Goal: Entertainment & Leisure: Consume media (video, audio)

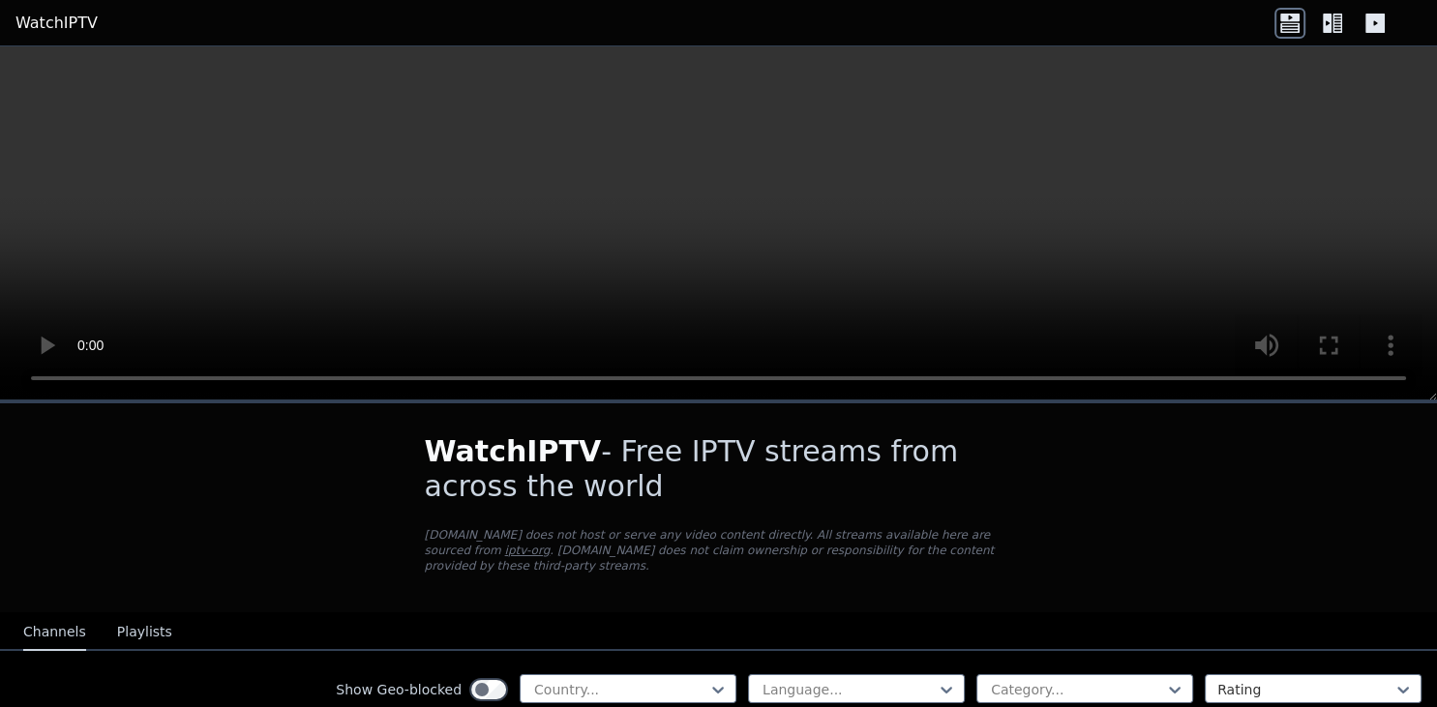
scroll to position [125, 0]
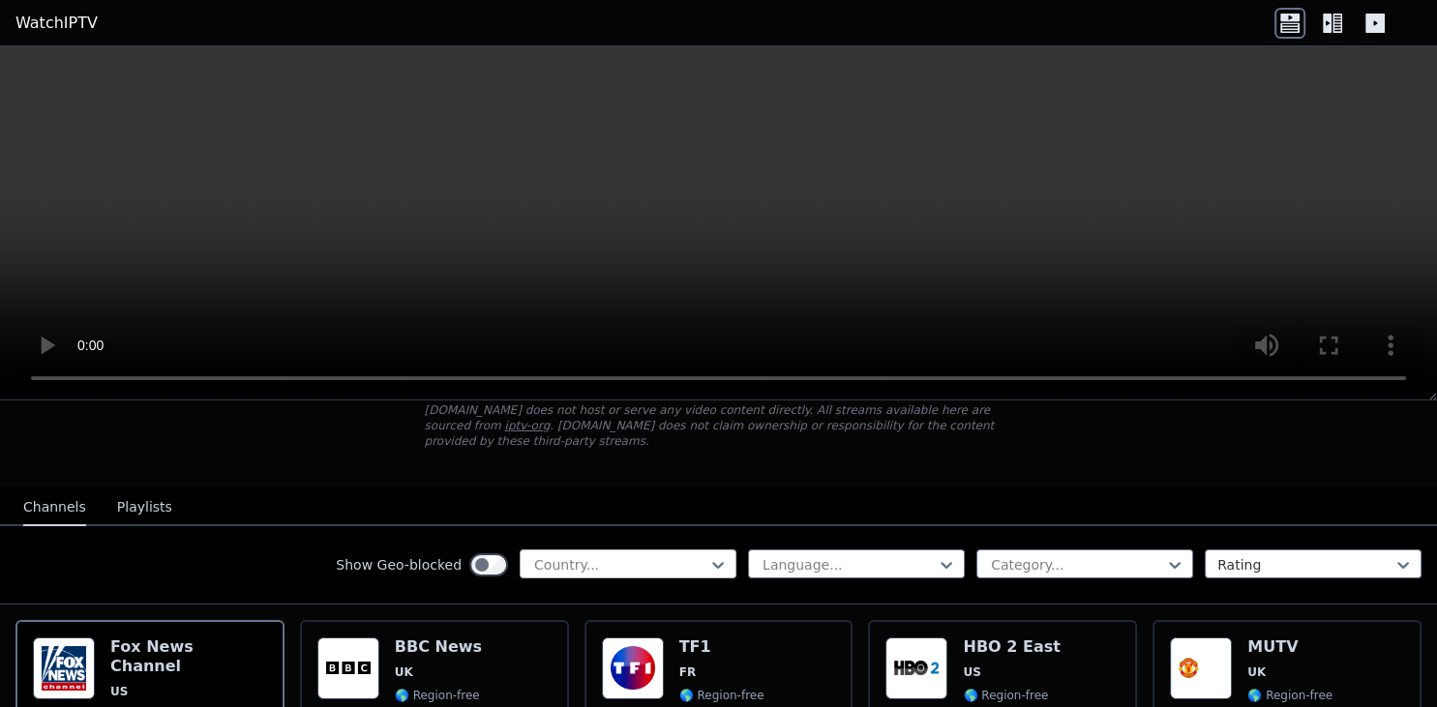
click at [643, 556] on div at bounding box center [620, 564] width 176 height 19
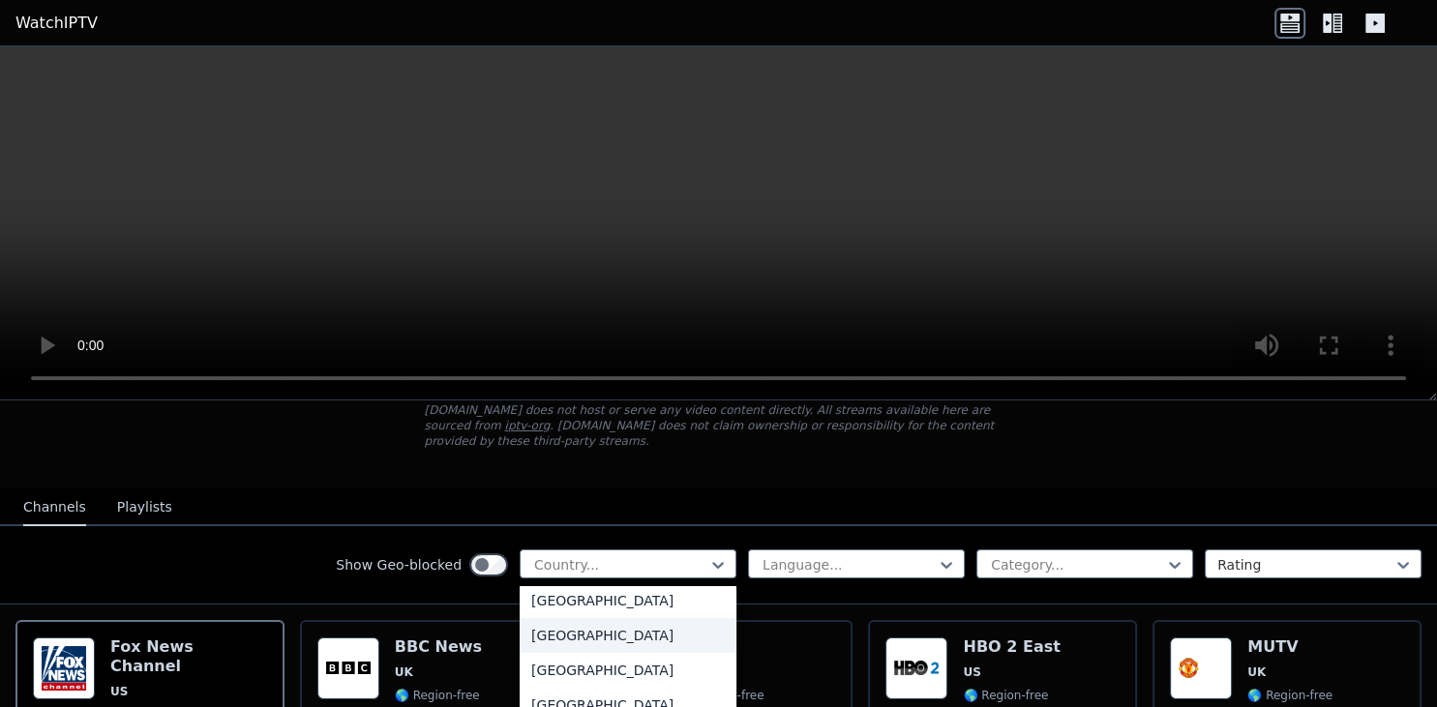
scroll to position [2605, 0]
click at [572, 584] on div "[GEOGRAPHIC_DATA]" at bounding box center [628, 580] width 217 height 35
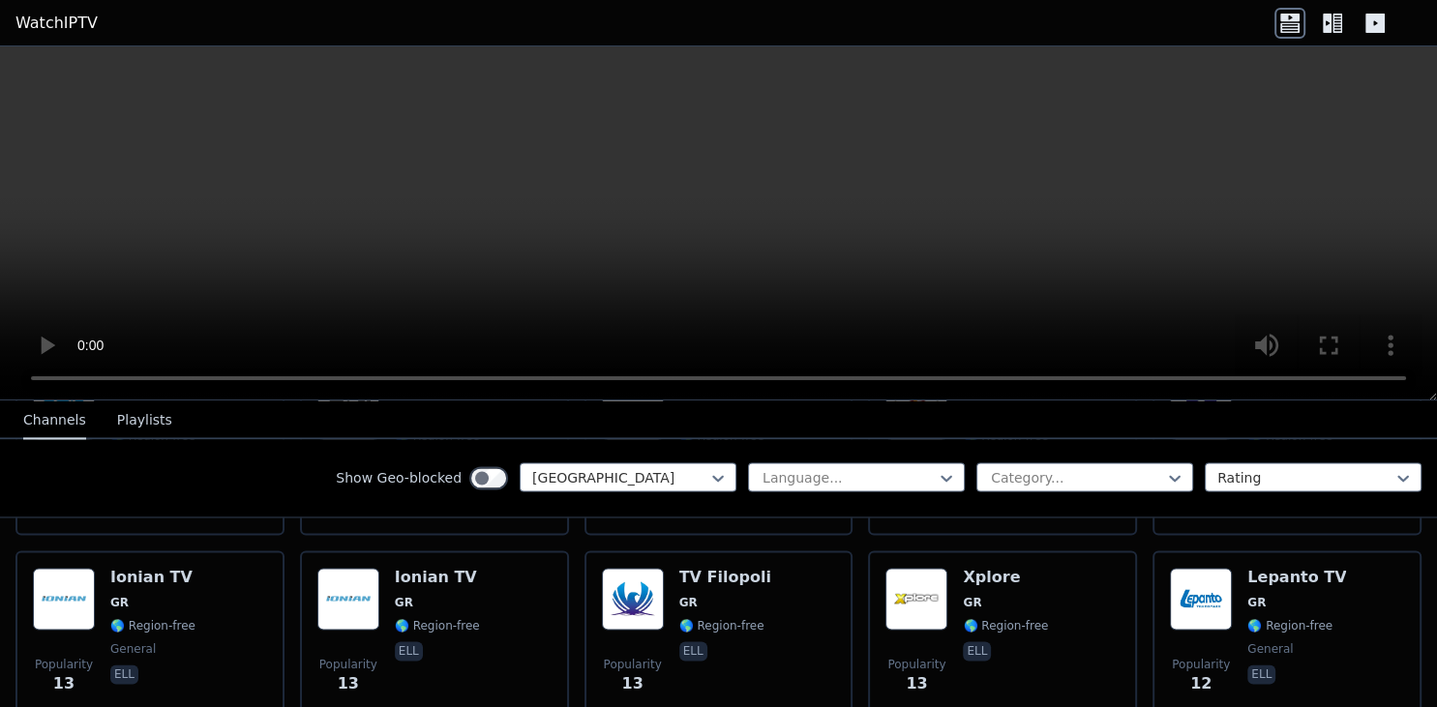
scroll to position [2990, 0]
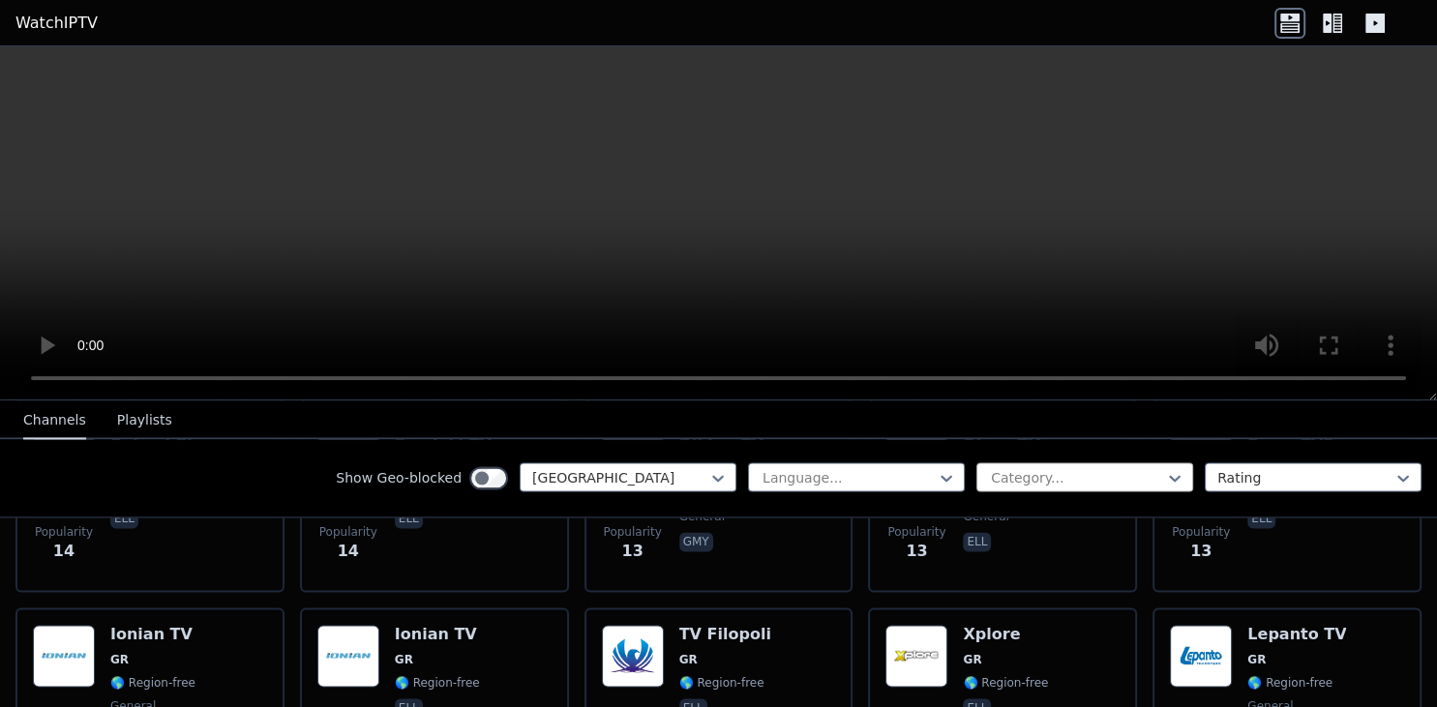
click at [1042, 471] on div at bounding box center [1077, 477] width 176 height 19
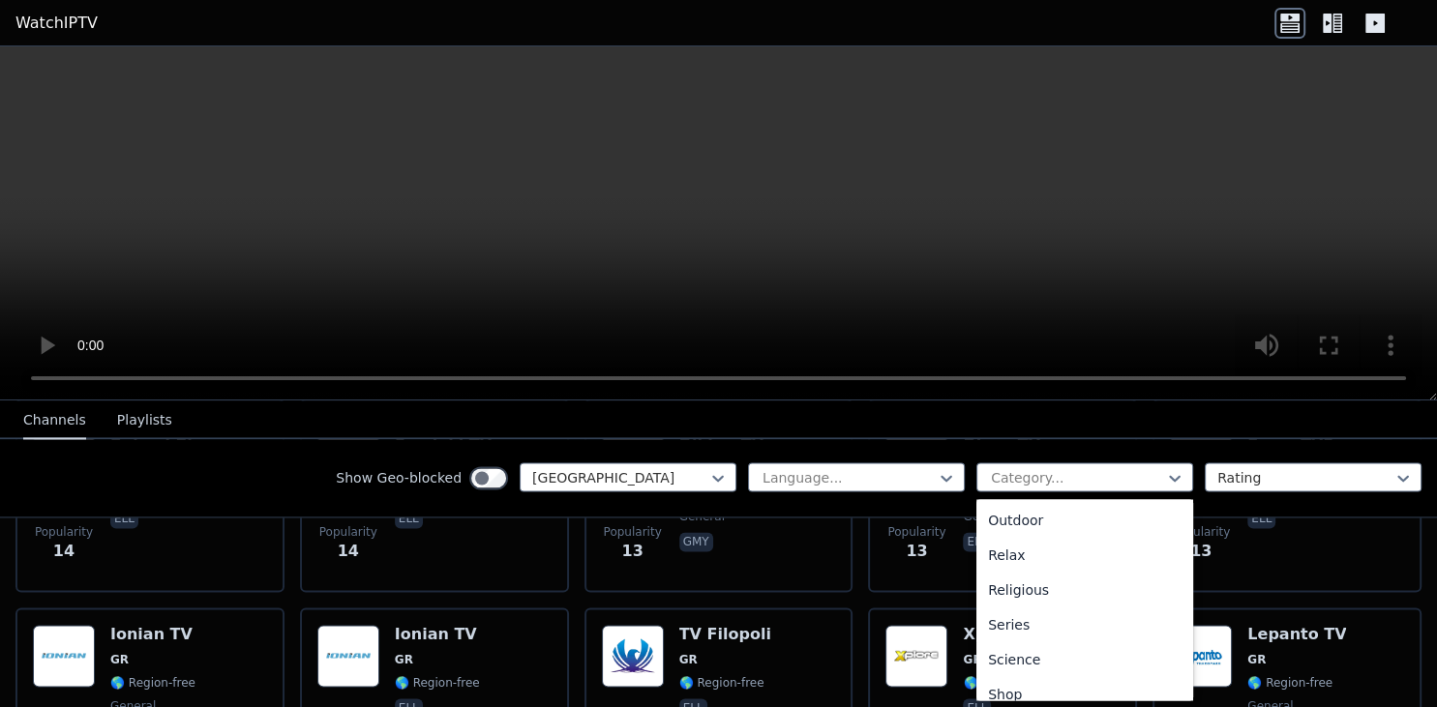
scroll to position [747, 0]
click at [1024, 604] on div "Sports" at bounding box center [1084, 609] width 217 height 35
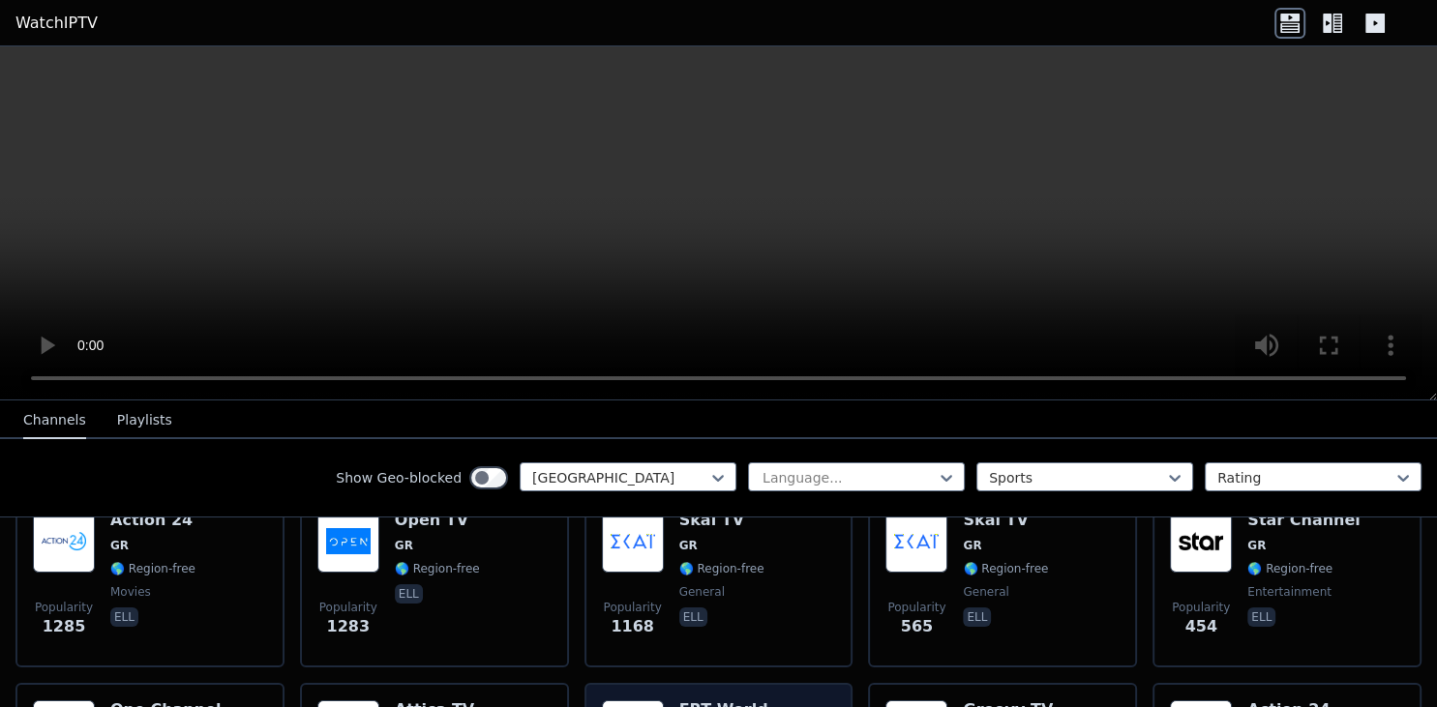
scroll to position [375, 0]
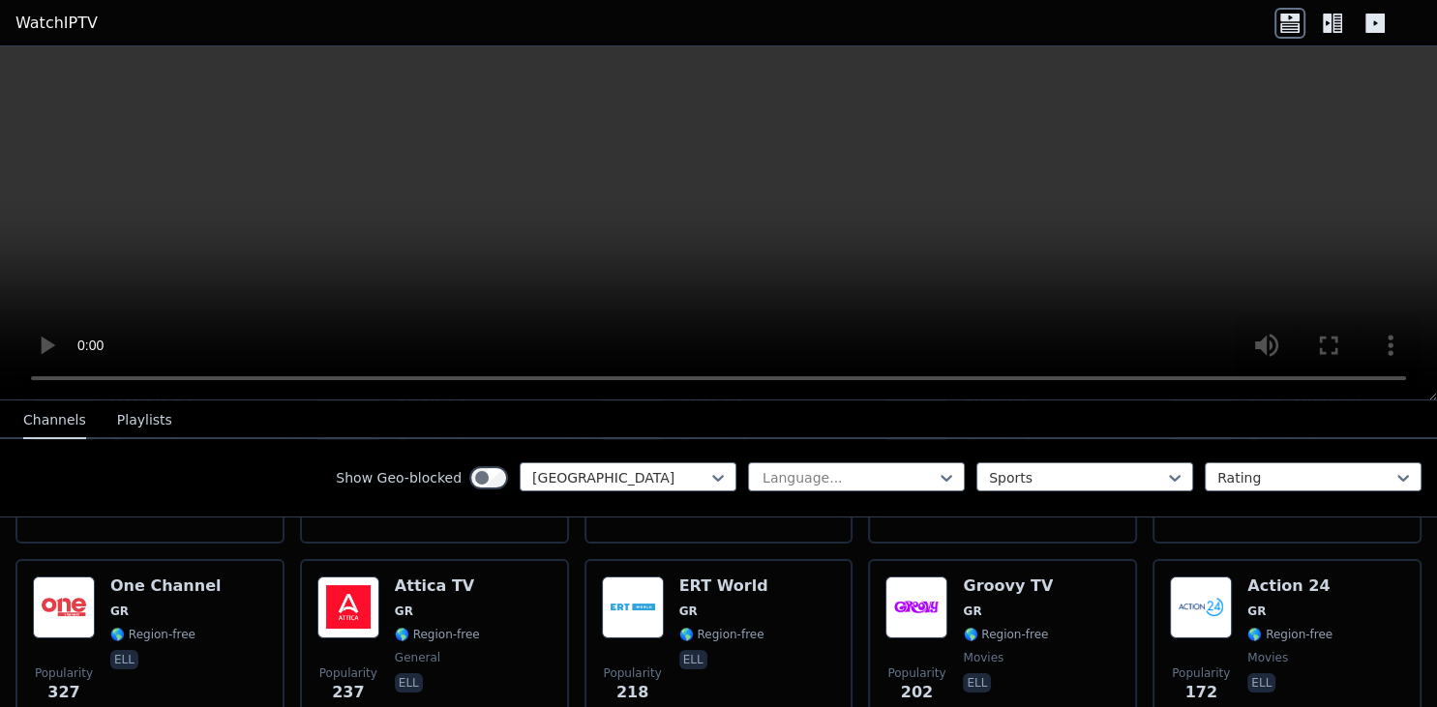
click at [126, 416] on button "Playlists" at bounding box center [144, 421] width 55 height 37
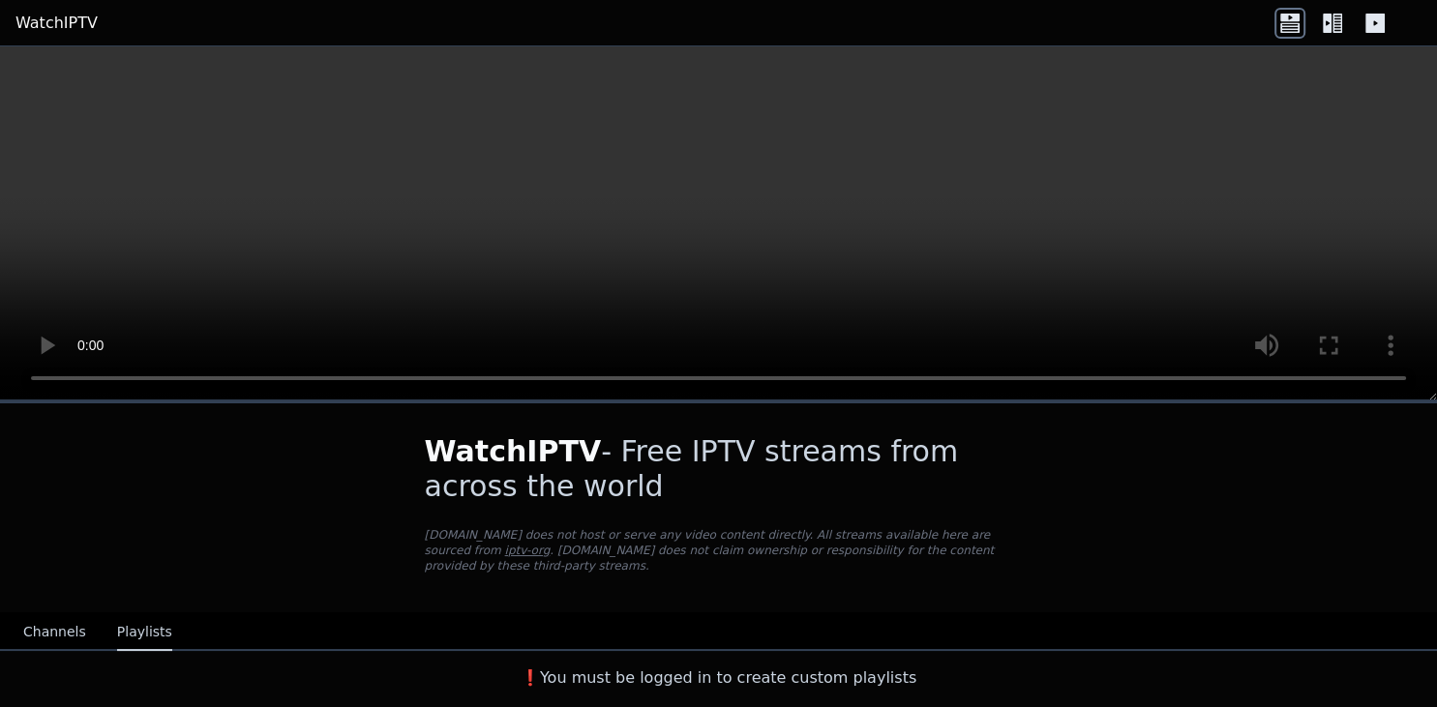
scroll to position [0, 0]
click at [57, 614] on button "Channels" at bounding box center [54, 632] width 63 height 37
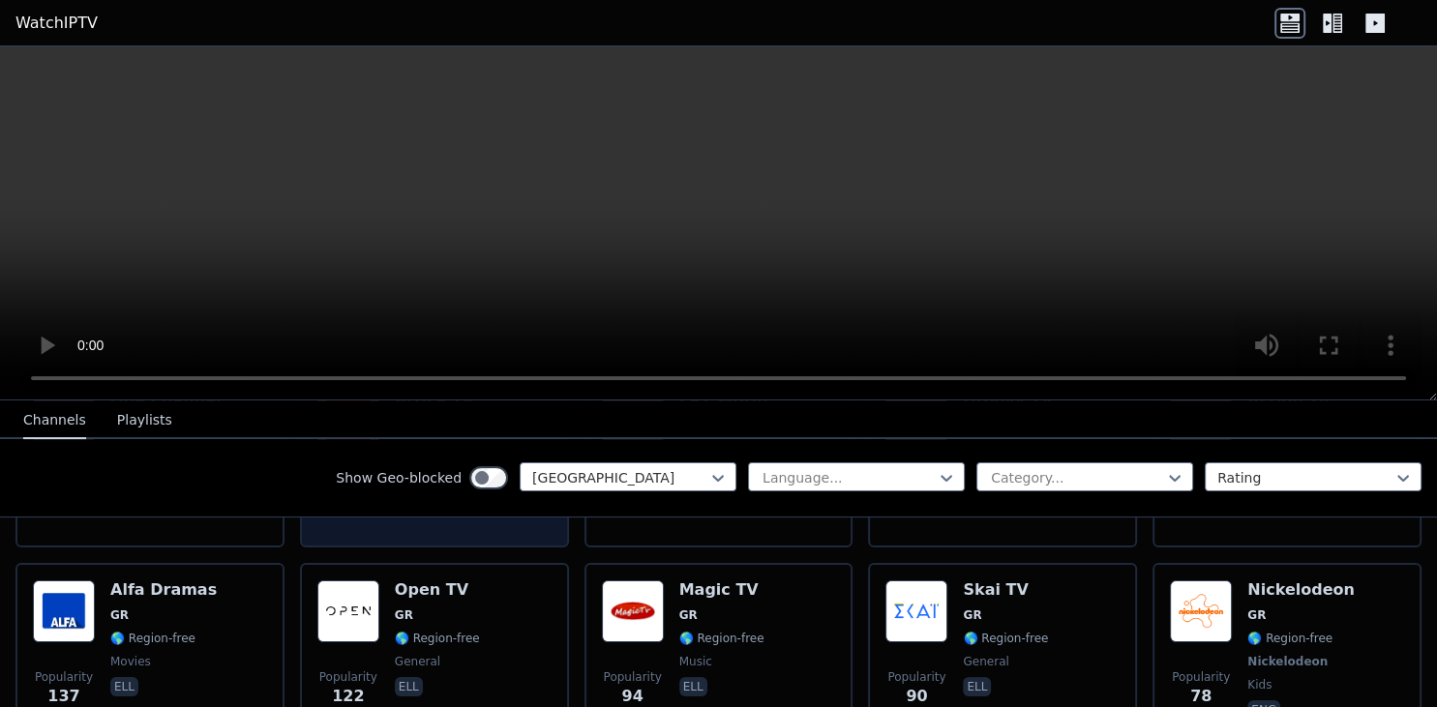
scroll to position [501, 0]
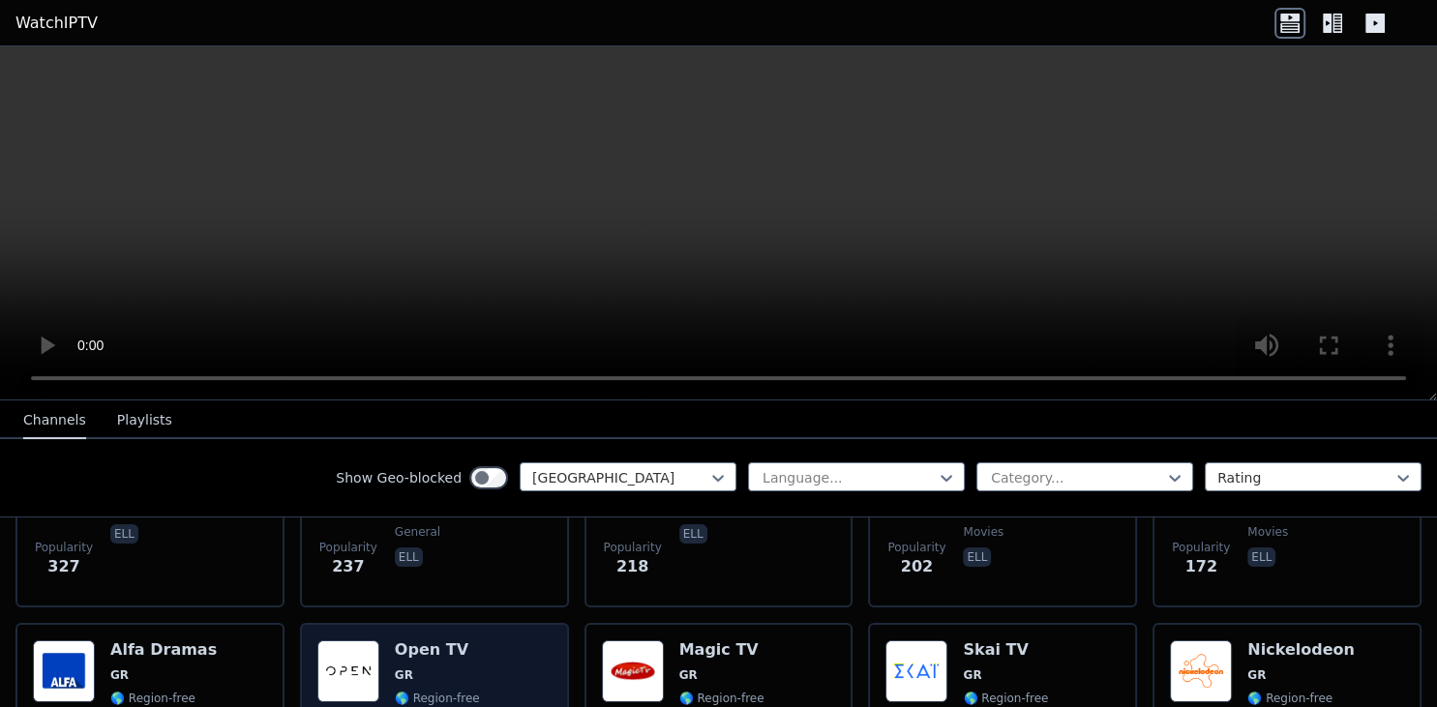
click at [504, 643] on div "Popularity 122 Open TV GR 🌎 Region-free general ell" at bounding box center [434, 712] width 234 height 143
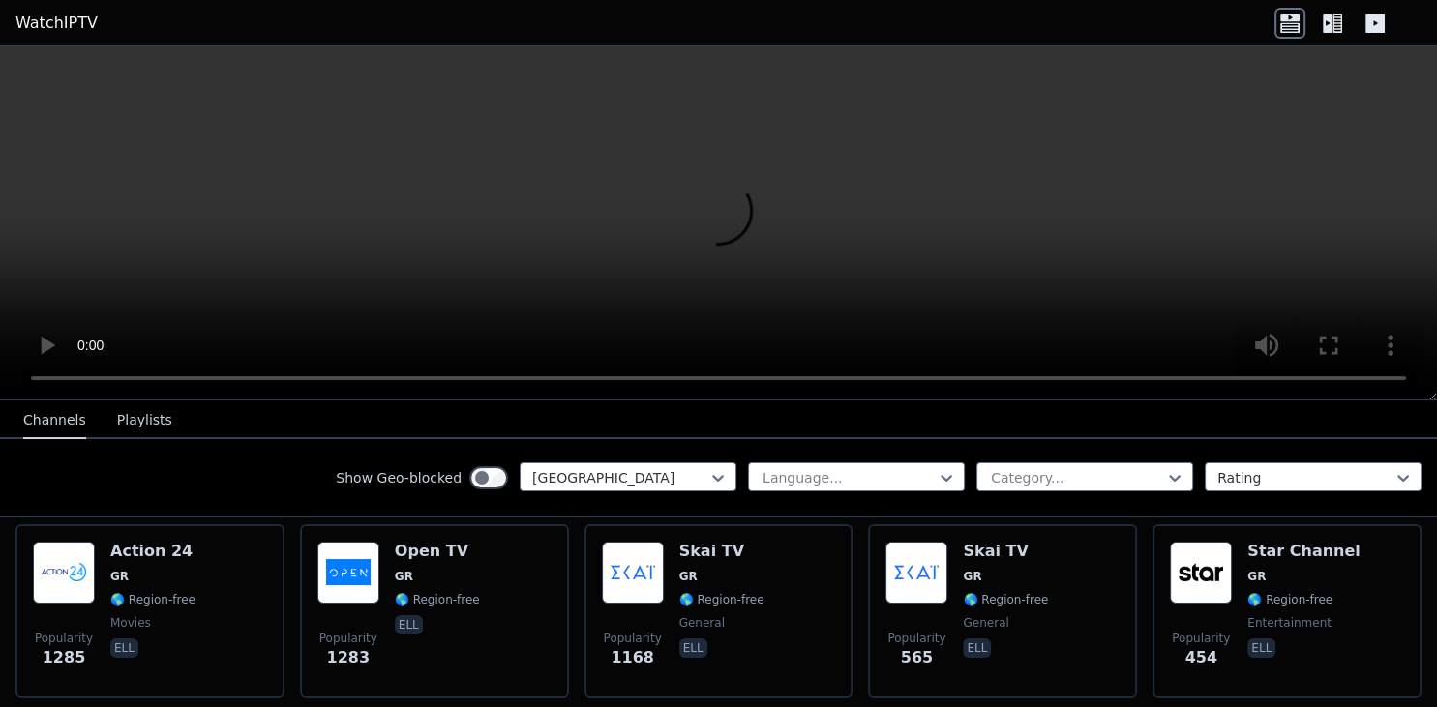
scroll to position [125, 0]
